Goal: Navigation & Orientation: Find specific page/section

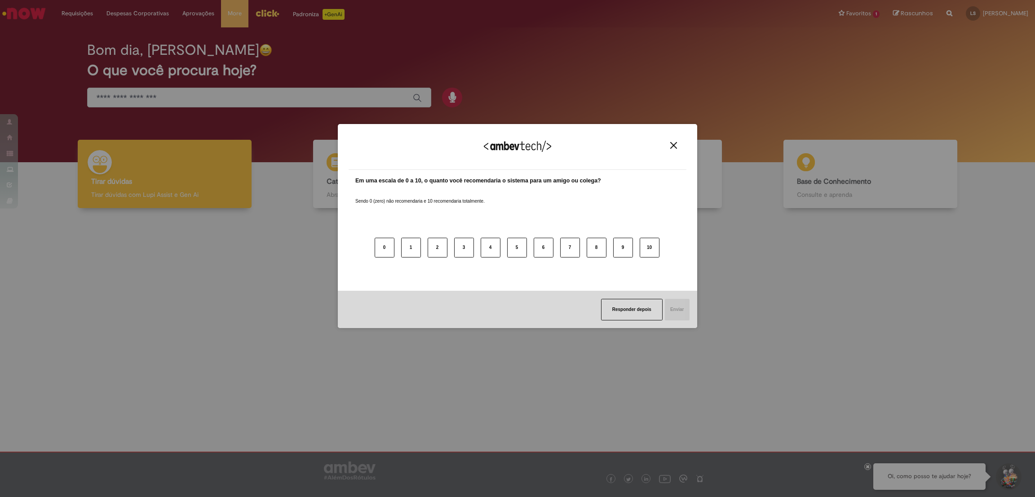
click at [673, 143] on img "Close" at bounding box center [673, 145] width 7 height 7
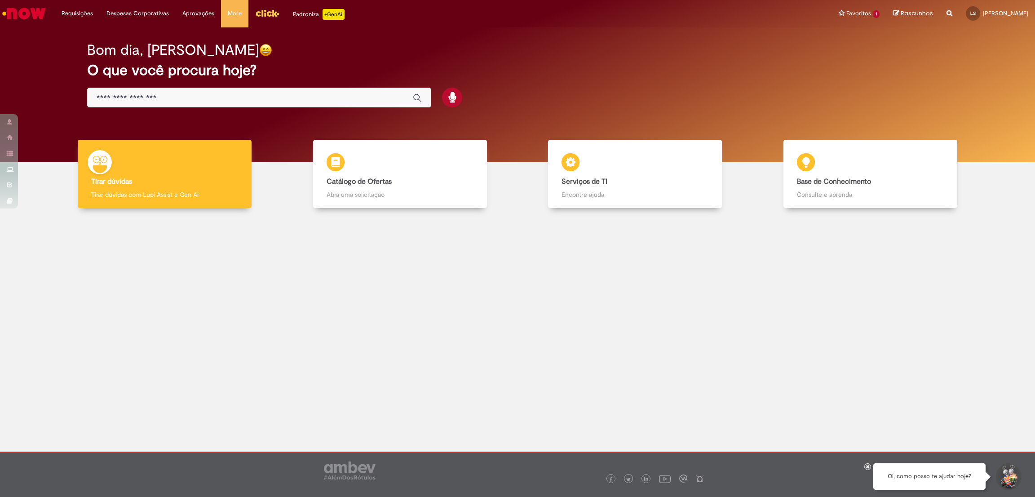
click at [39, 12] on img "Ir para a Homepage" at bounding box center [24, 13] width 46 height 18
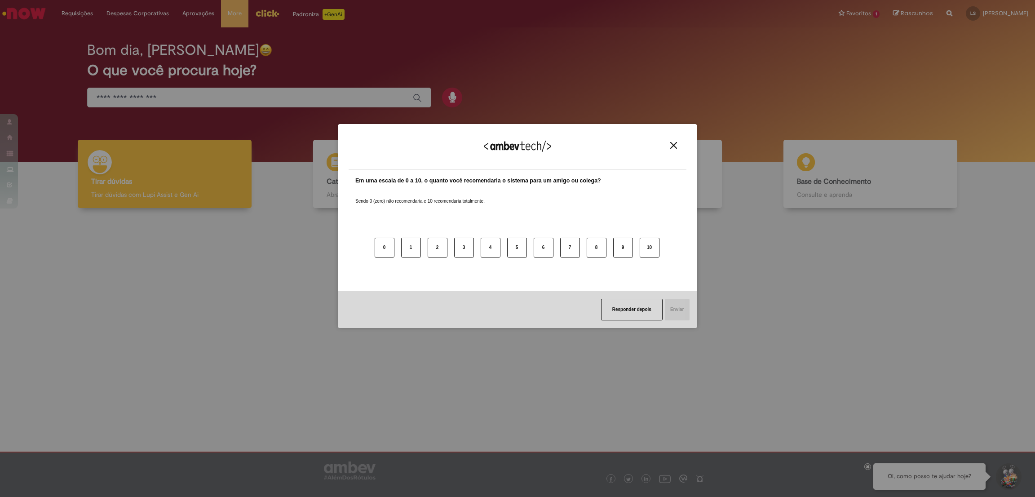
click at [670, 140] on div "Agradecemos seu feedback!" at bounding box center [518, 152] width 338 height 35
click at [670, 142] on button "Close" at bounding box center [674, 146] width 12 height 8
